Goal: Task Accomplishment & Management: Complete application form

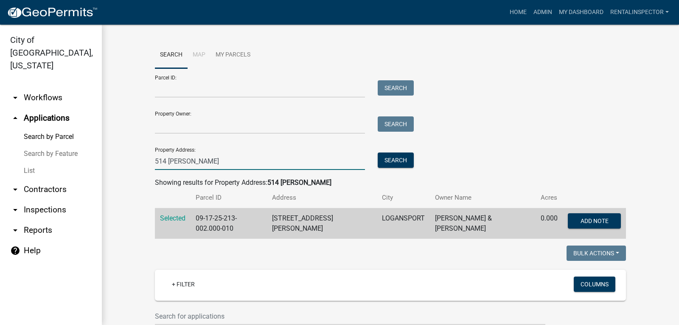
click at [172, 155] on input "514 [PERSON_NAME]" at bounding box center [260, 160] width 210 height 17
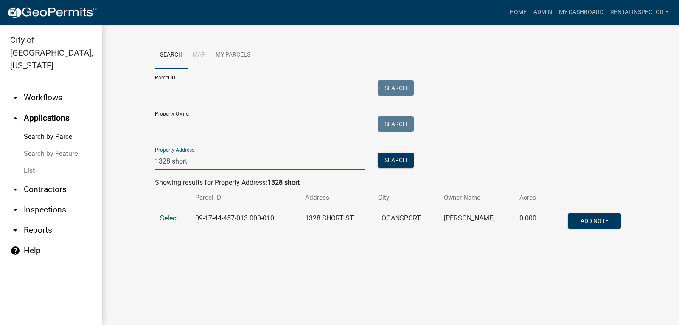
type input "1328 short"
click at [166, 218] on span "Select" at bounding box center [169, 218] width 18 height 8
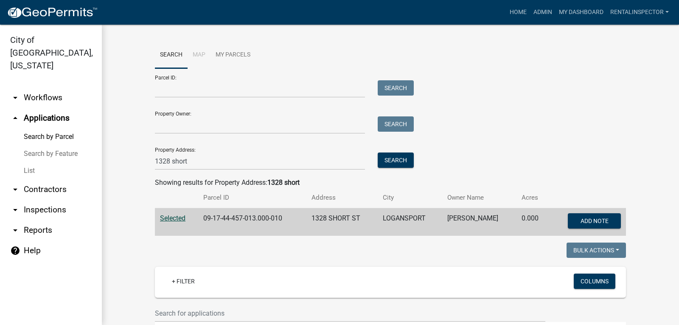
scroll to position [111, 0]
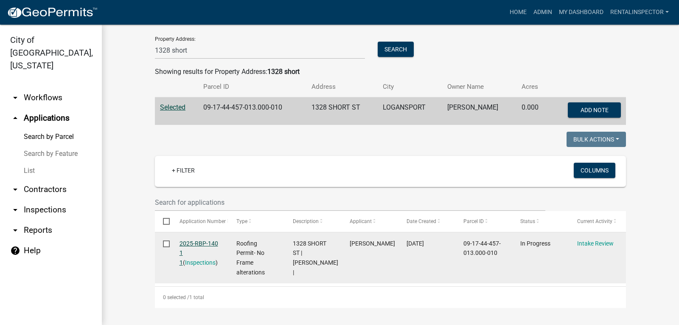
click at [206, 240] on link "2025-RBP-140 1 1" at bounding box center [199, 253] width 39 height 26
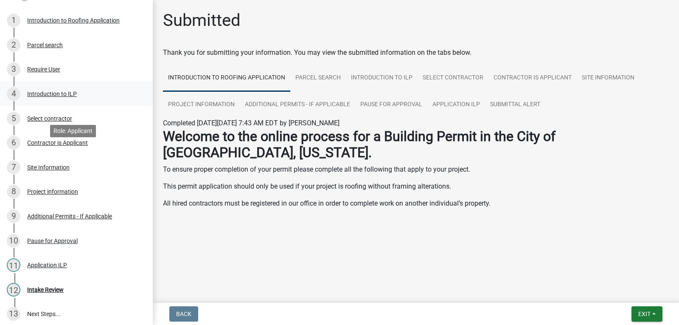
scroll to position [127, 0]
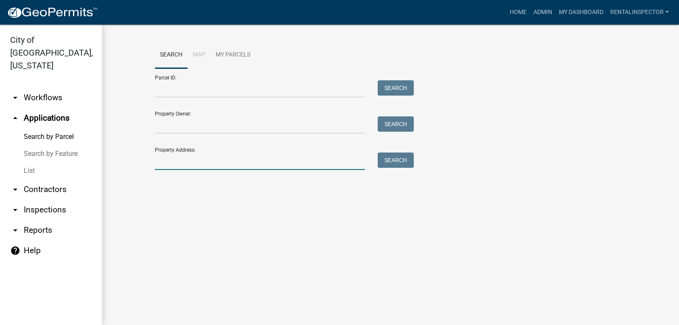
click at [191, 159] on input "Property Address:" at bounding box center [260, 160] width 210 height 17
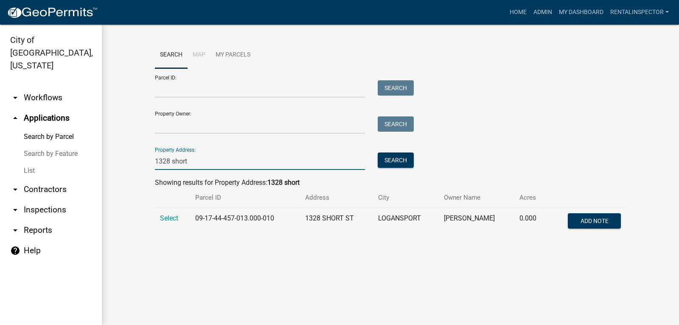
type input "1328 short"
click at [171, 222] on td "Select" at bounding box center [172, 222] width 35 height 28
click at [171, 220] on span "Select" at bounding box center [169, 218] width 18 height 8
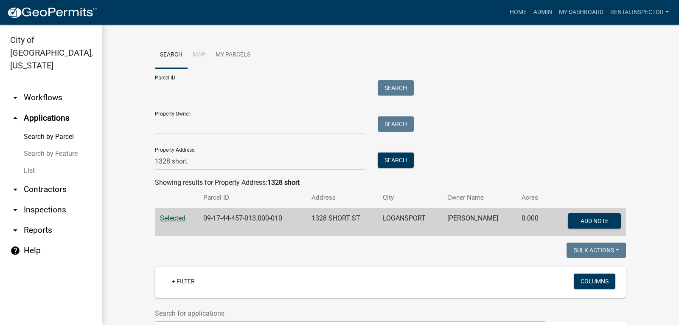
scroll to position [111, 0]
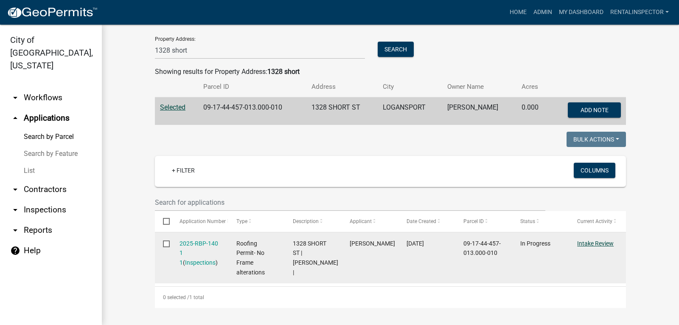
click at [600, 244] on link "Intake Review" at bounding box center [595, 243] width 37 height 7
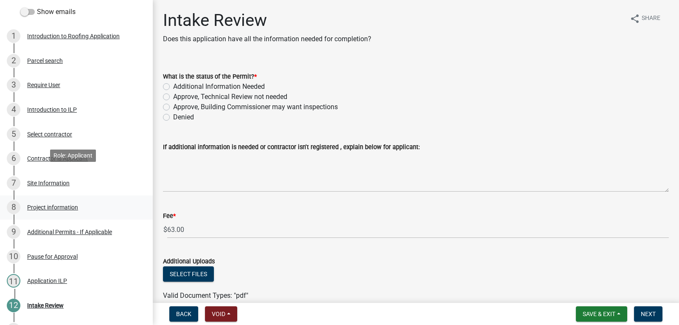
scroll to position [127, 0]
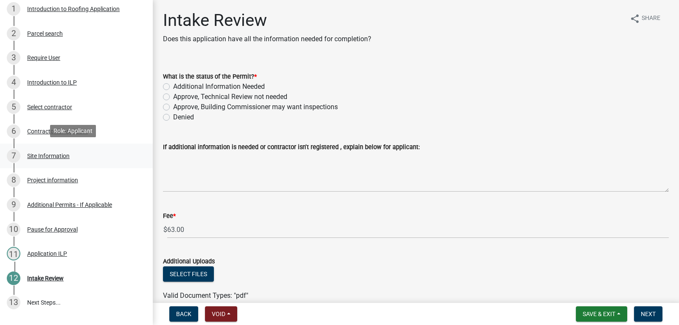
click at [54, 153] on div "Site Information" at bounding box center [48, 156] width 42 height 6
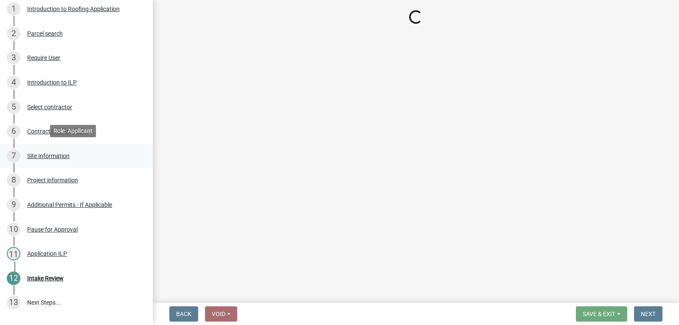
select select "62802869-e470-474a-8a4c-8dbe1ccdd5ac"
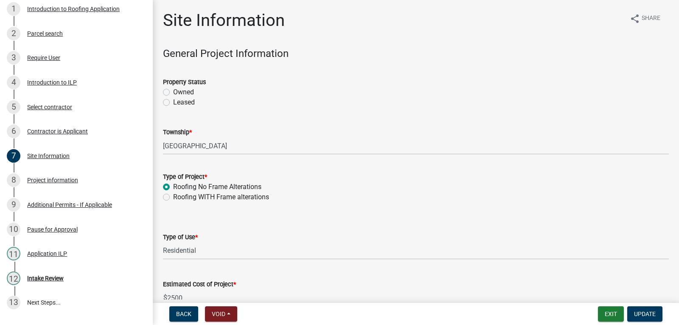
scroll to position [48, 0]
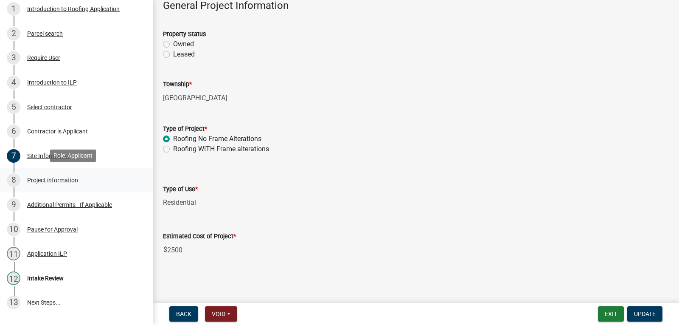
click at [50, 189] on link "8 Project information" at bounding box center [76, 180] width 153 height 25
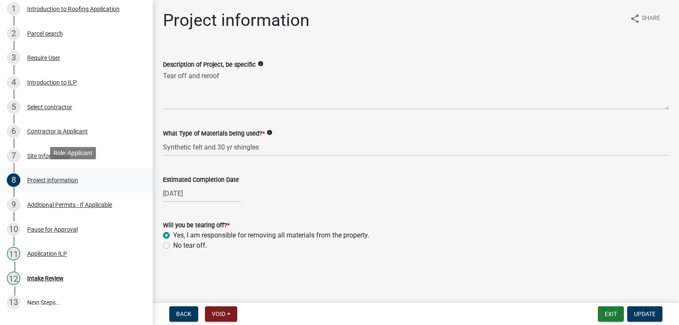
scroll to position [176, 0]
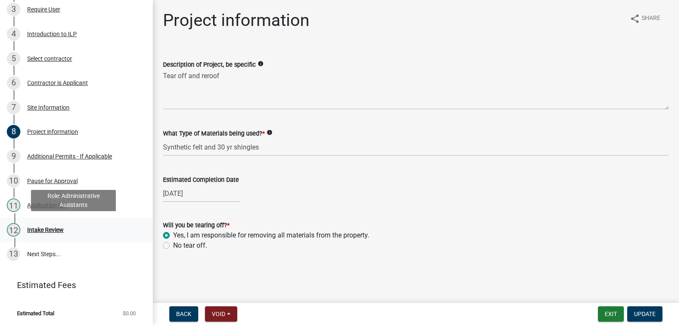
click at [42, 224] on div "12 Intake Review" at bounding box center [73, 230] width 132 height 14
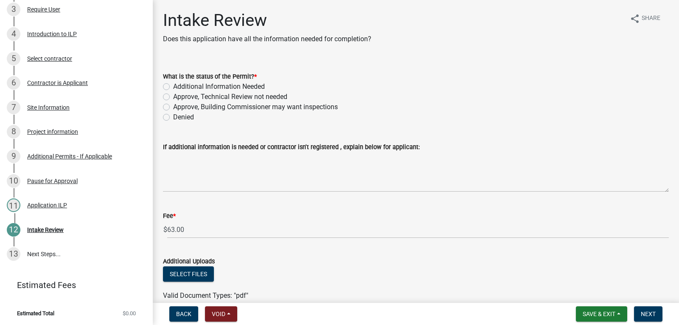
click at [173, 96] on label "Approve, Technical Review not needed" at bounding box center [230, 97] width 114 height 10
click at [173, 96] on input "Approve, Technical Review not needed" at bounding box center [176, 95] width 6 height 6
radio input "true"
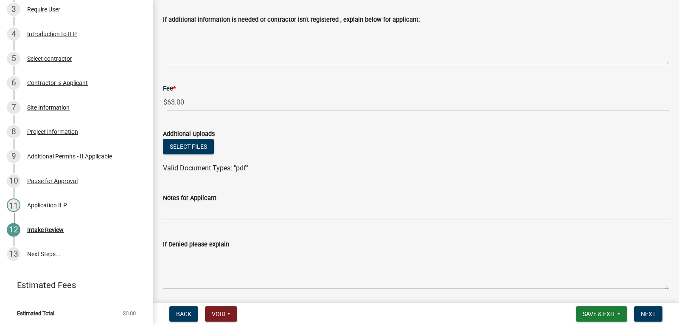
scroll to position [157, 0]
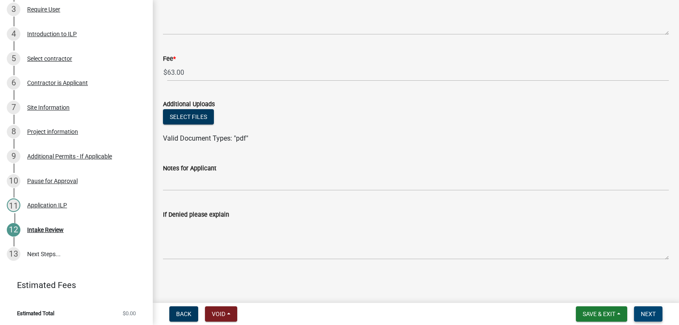
click at [651, 315] on span "Next" at bounding box center [648, 313] width 15 height 7
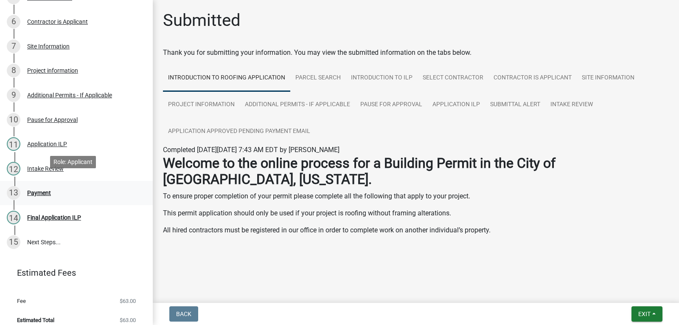
scroll to position [244, 0]
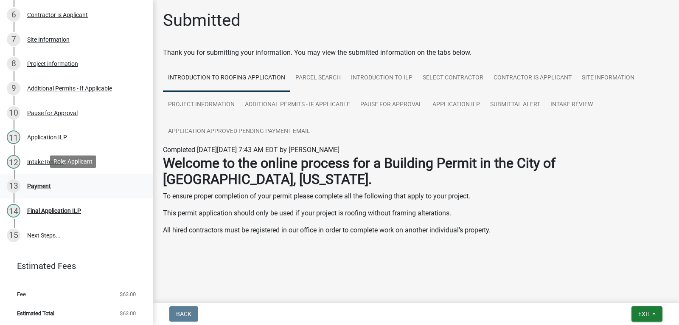
click at [34, 183] on div "Payment" at bounding box center [39, 186] width 24 height 6
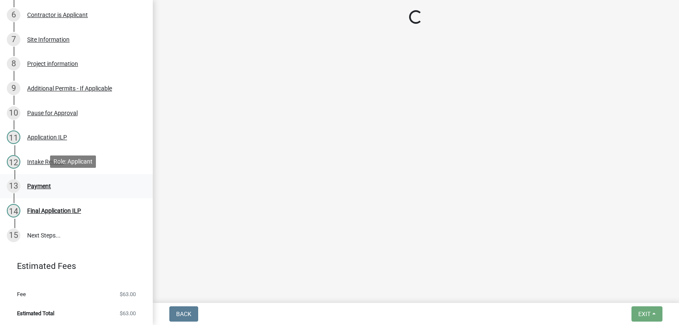
select select "3: 3"
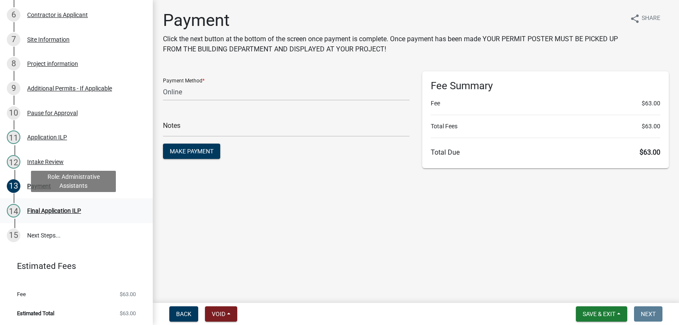
click at [69, 208] on div "Final Application ILP" at bounding box center [54, 211] width 54 height 6
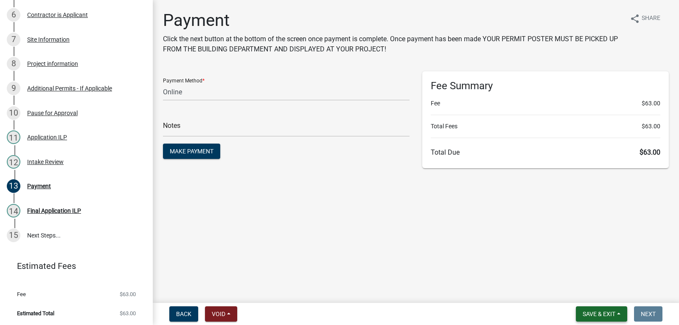
click at [614, 308] on button "Save & Exit" at bounding box center [601, 313] width 51 height 15
click at [600, 294] on button "Save & Exit" at bounding box center [594, 292] width 68 height 20
